Goal: Information Seeking & Learning: Learn about a topic

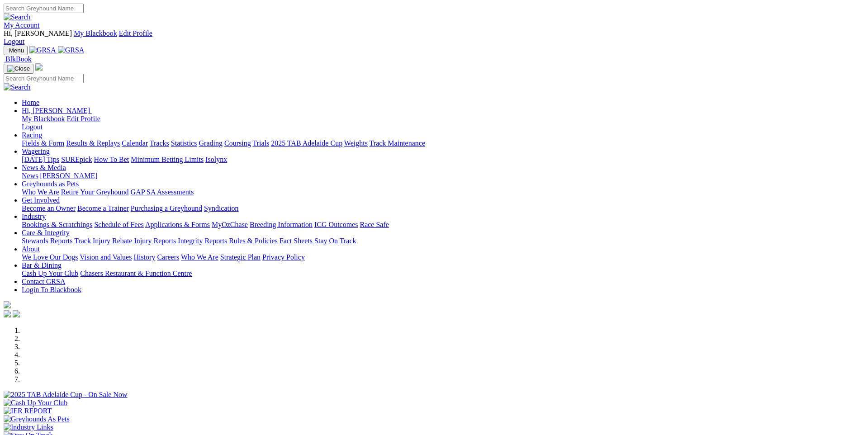
scroll to position [226, 0]
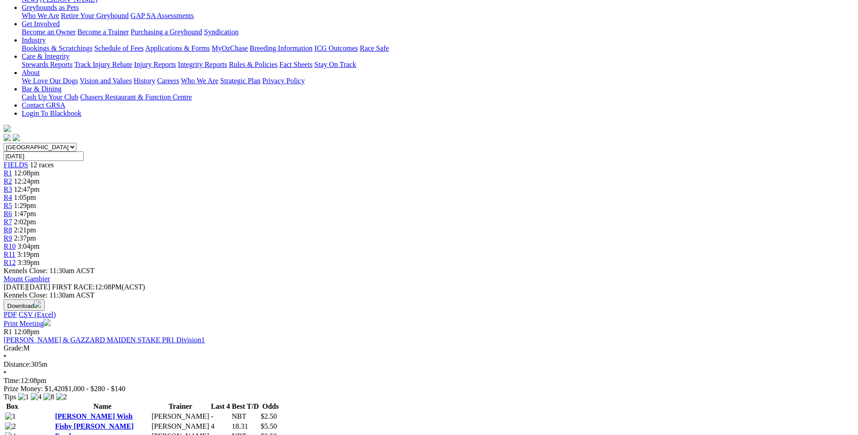
scroll to position [181, 0]
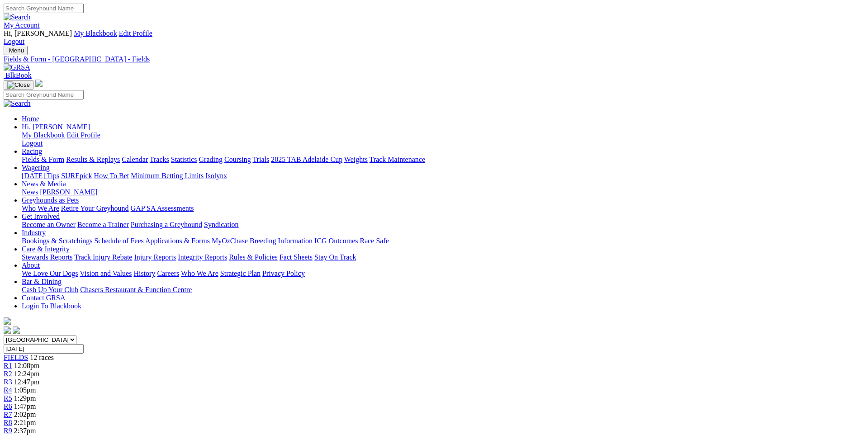
click at [120, 156] on link "Results & Replays" at bounding box center [93, 160] width 54 height 8
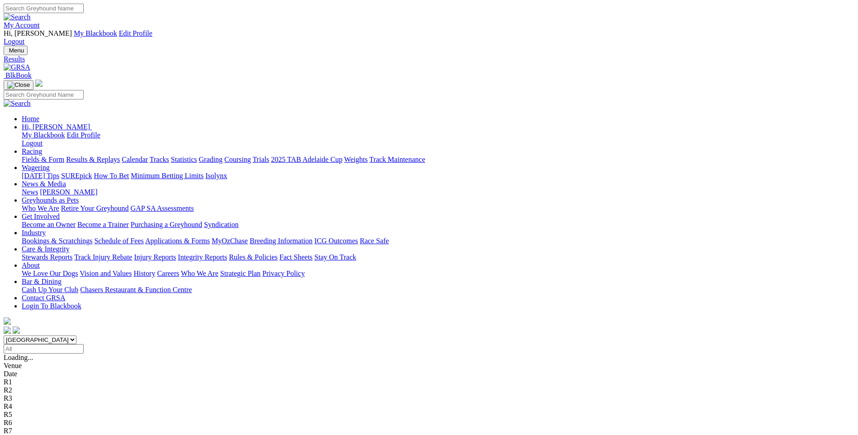
click at [64, 156] on link "Fields & Form" at bounding box center [43, 160] width 43 height 8
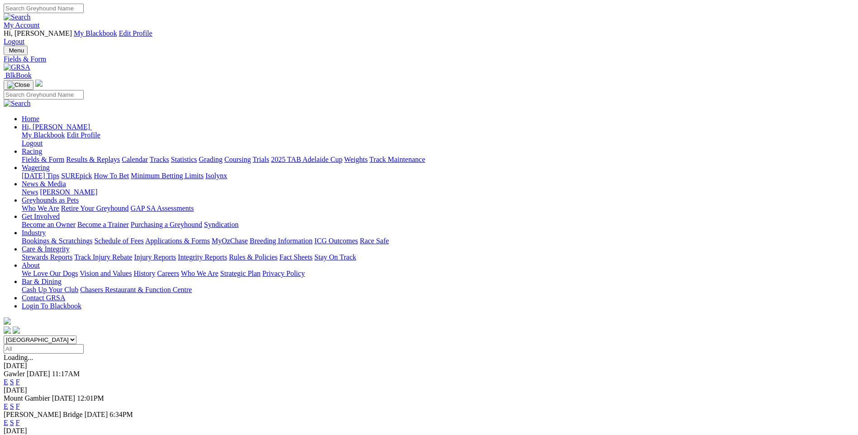
click at [20, 403] on link "F" at bounding box center [18, 407] width 4 height 8
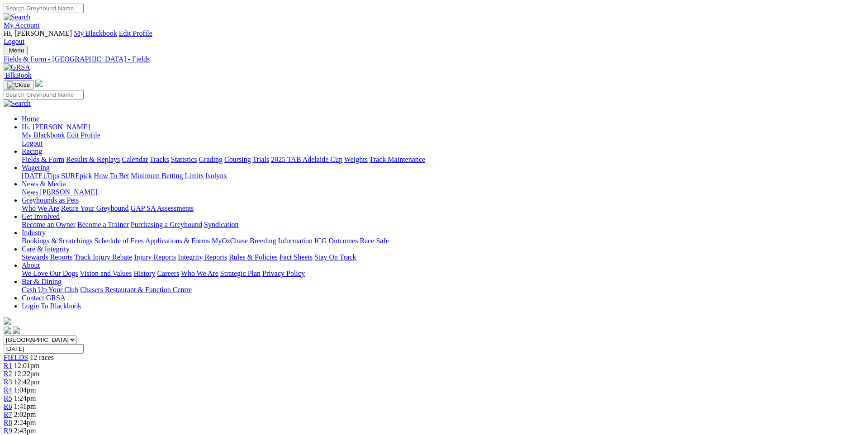
click at [12, 362] on link "R1" at bounding box center [8, 366] width 9 height 8
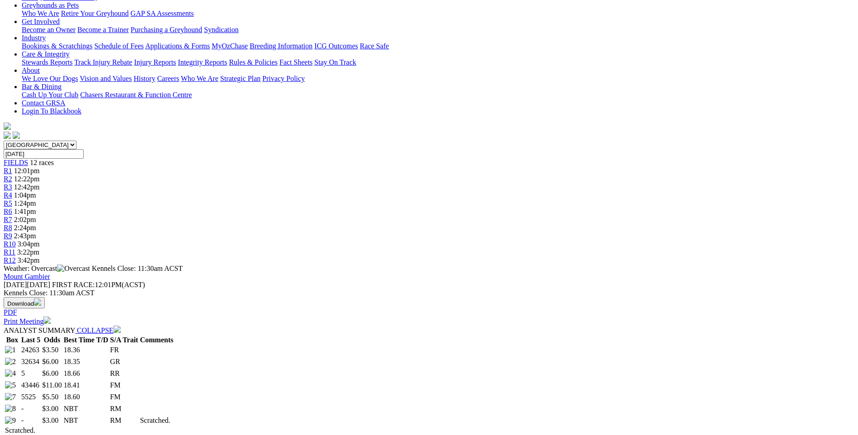
scroll to position [181, 0]
